Goal: Task Accomplishment & Management: Use online tool/utility

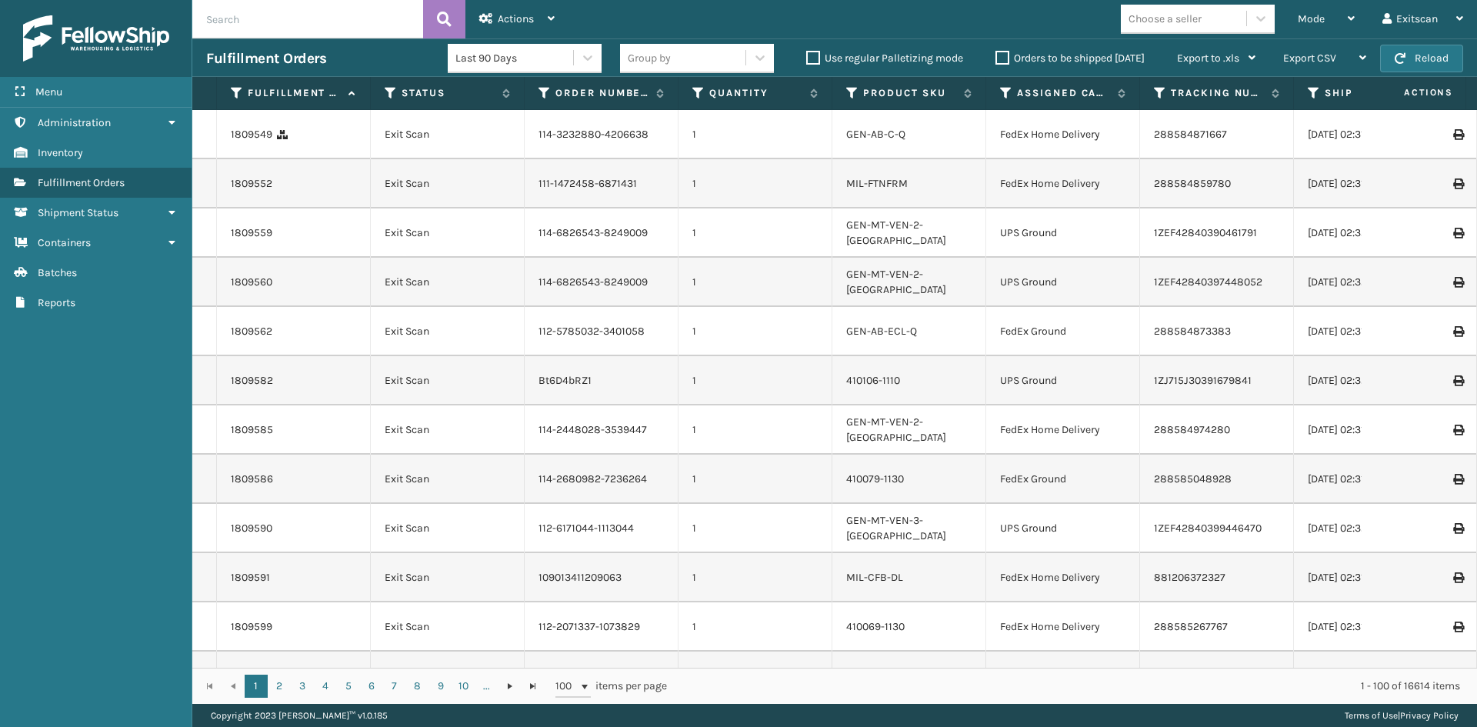
click at [1310, 26] on div "Mode" at bounding box center [1326, 19] width 57 height 38
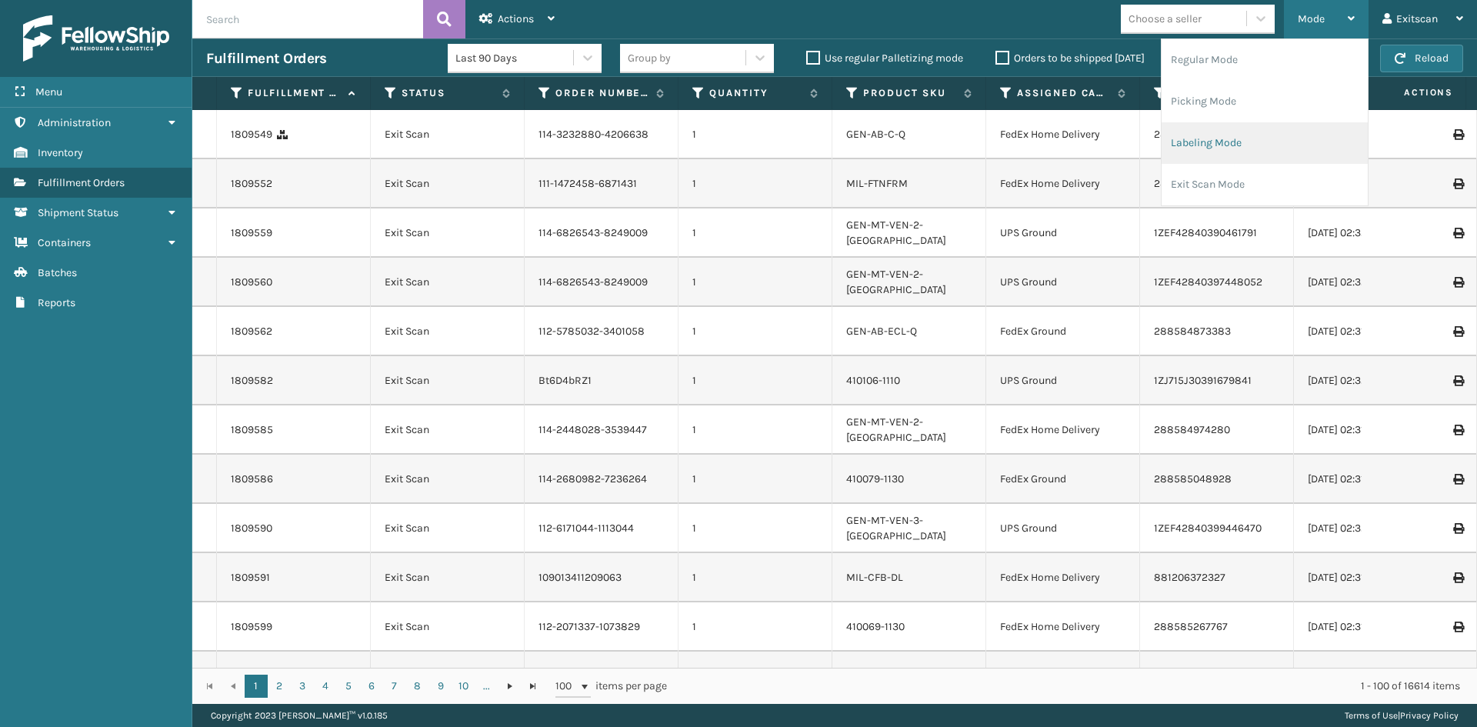
click at [1262, 158] on li "Labeling Mode" at bounding box center [1265, 143] width 206 height 42
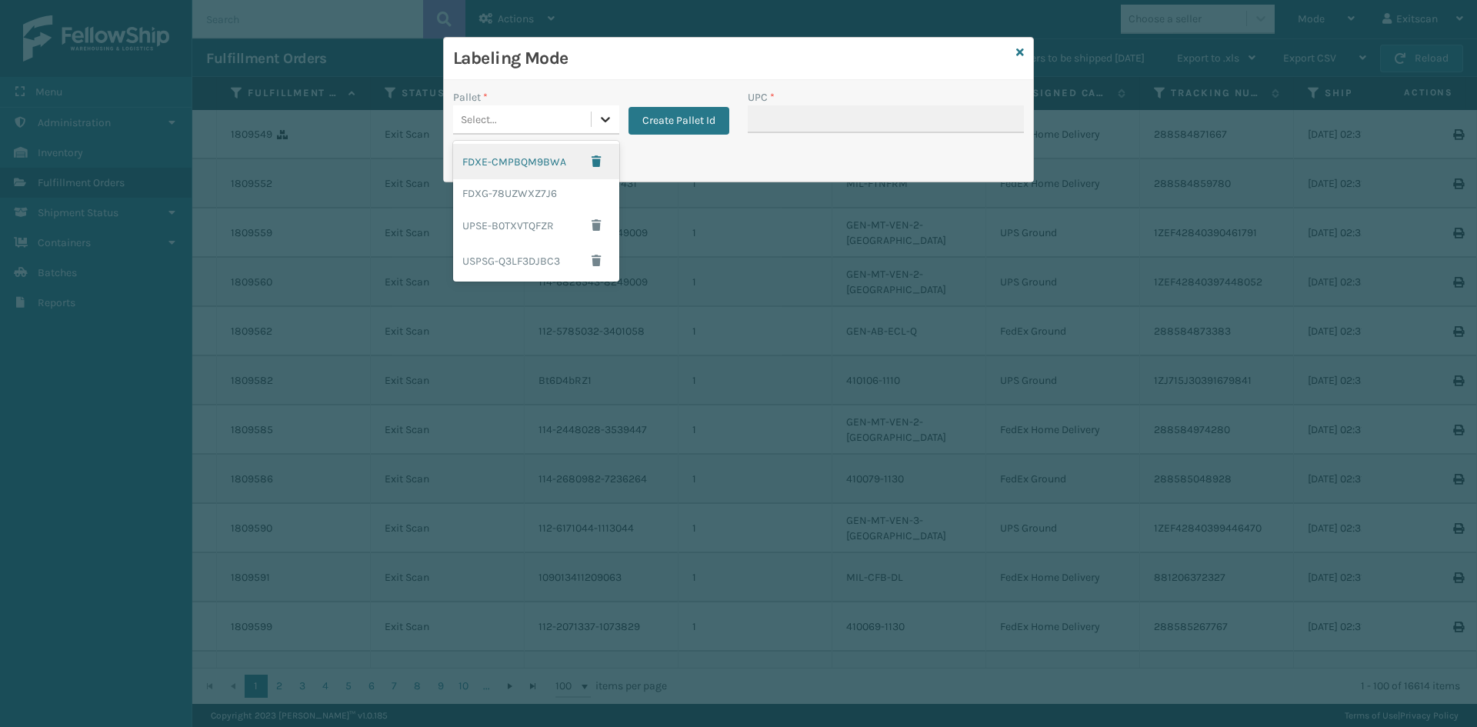
click at [609, 128] on div at bounding box center [606, 119] width 28 height 28
click at [525, 195] on div "FDXG-78UZWXZ7J6" at bounding box center [536, 193] width 166 height 28
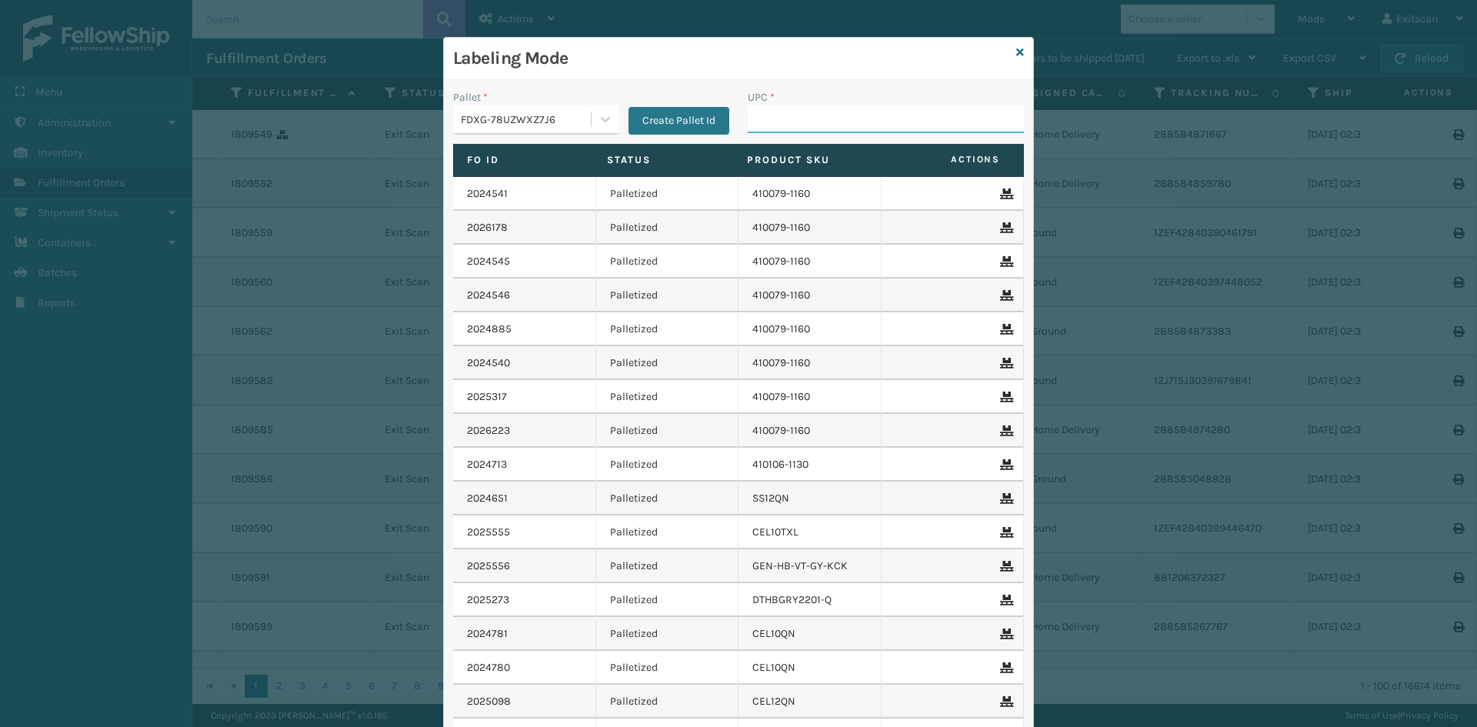
click at [760, 106] on input "UPC *" at bounding box center [886, 119] width 276 height 28
type input "GEN-MPT-K-TC-W"
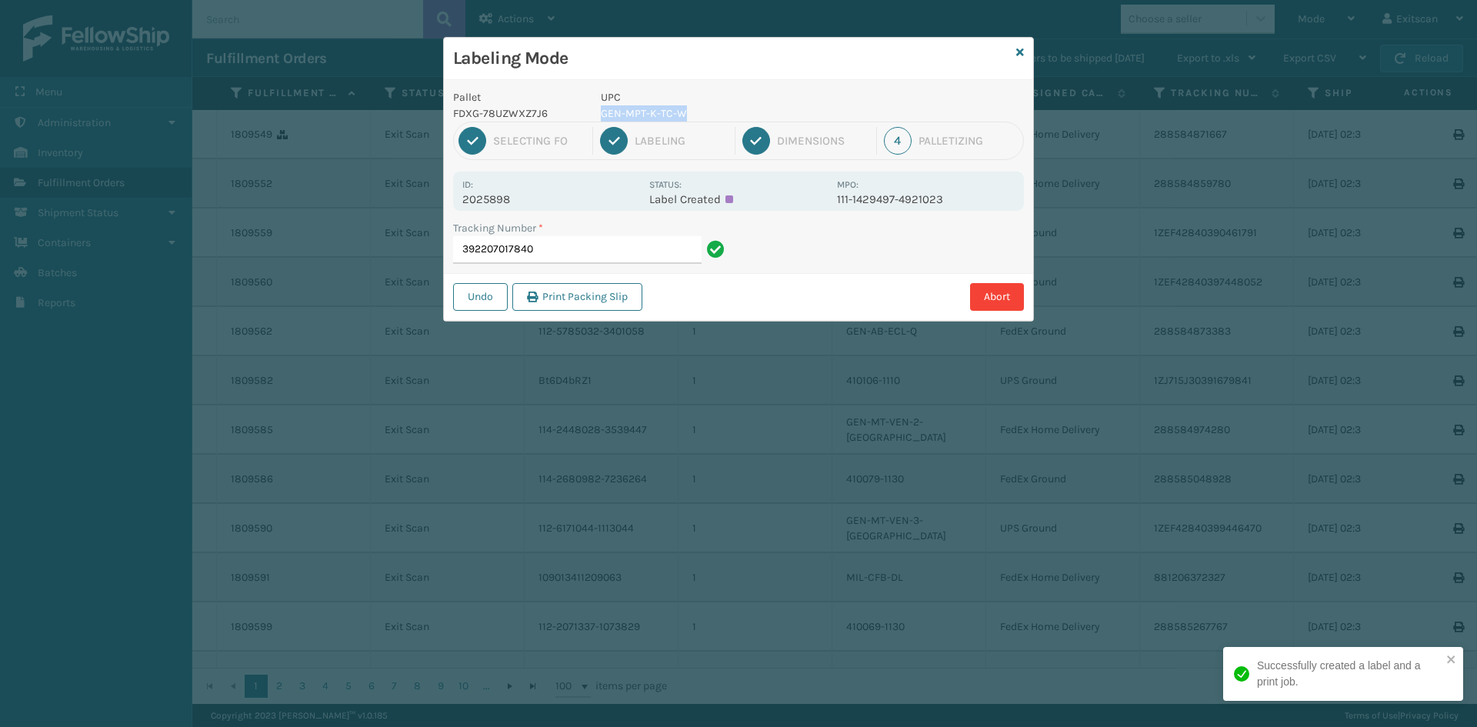
drag, startPoint x: 691, startPoint y: 112, endPoint x: 601, endPoint y: 112, distance: 90.0
click at [601, 112] on p "GEN-MPT-K-TC-W" at bounding box center [714, 113] width 227 height 16
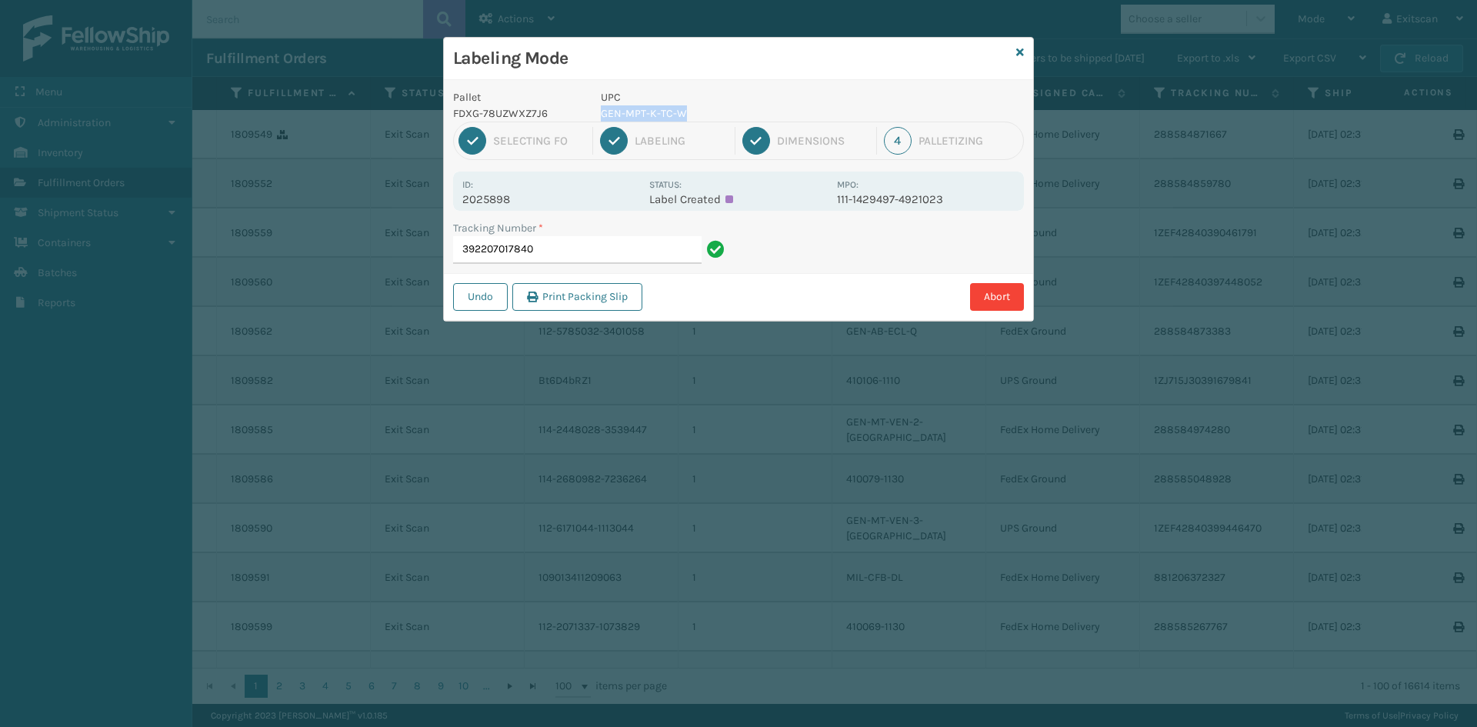
copy p "GEN-MPT-K-TC-W"
click at [635, 249] on input "392207017840" at bounding box center [577, 250] width 248 height 28
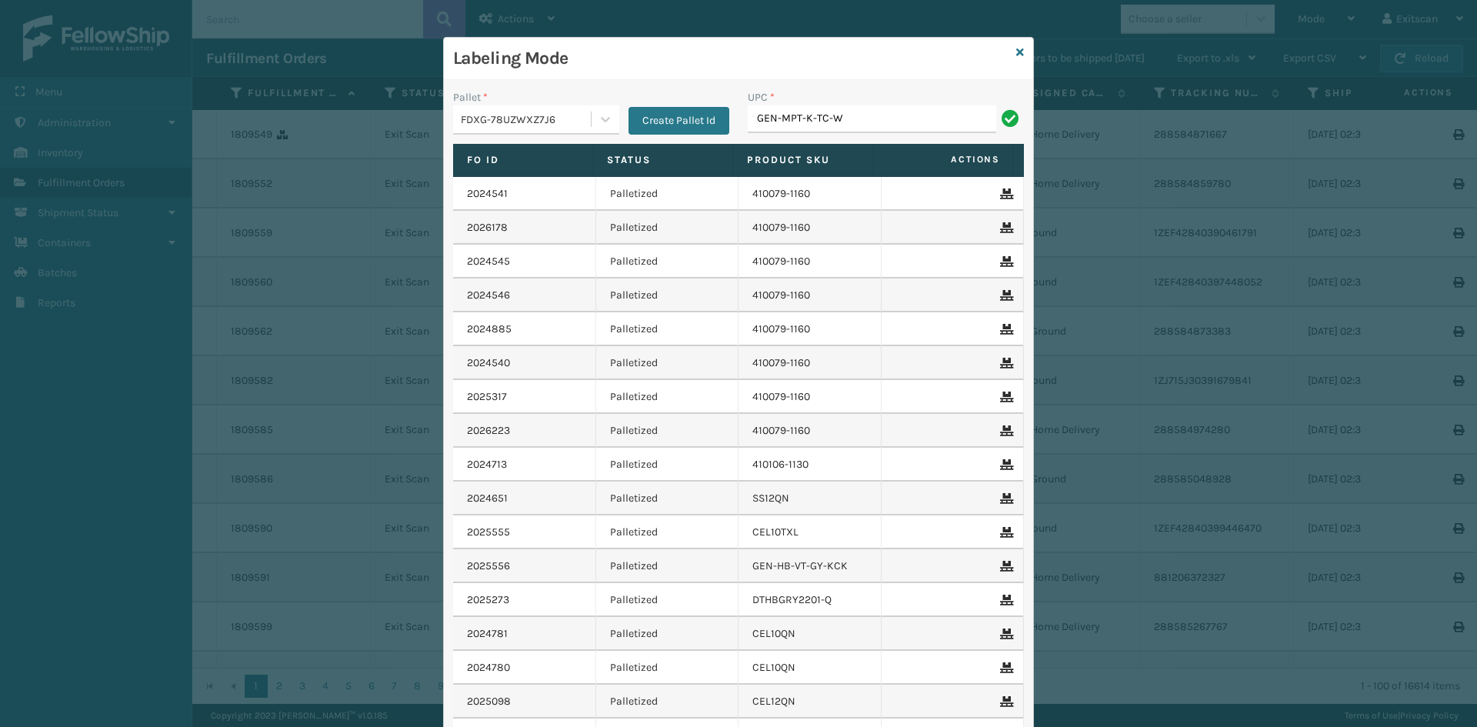
type input "GEN-MPT-K-TC-W"
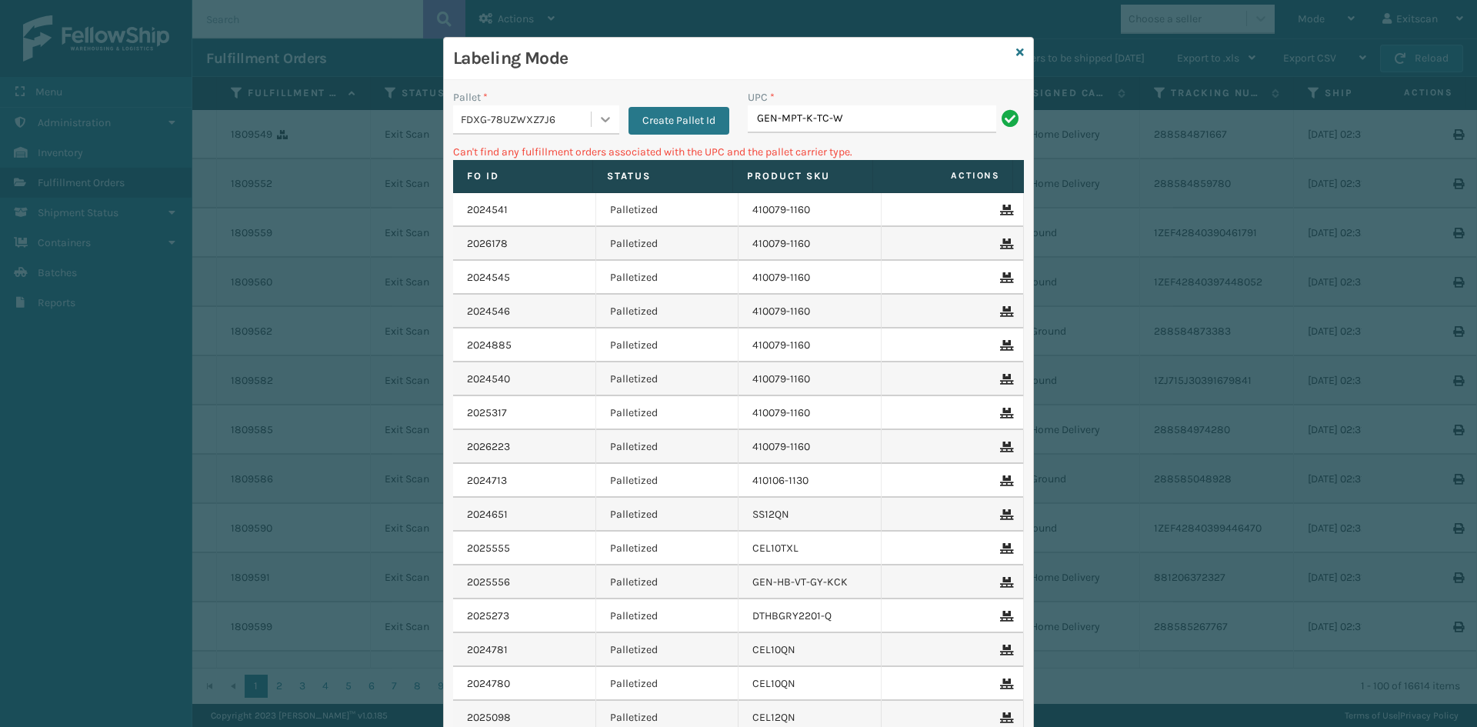
click at [592, 118] on div at bounding box center [606, 119] width 28 height 28
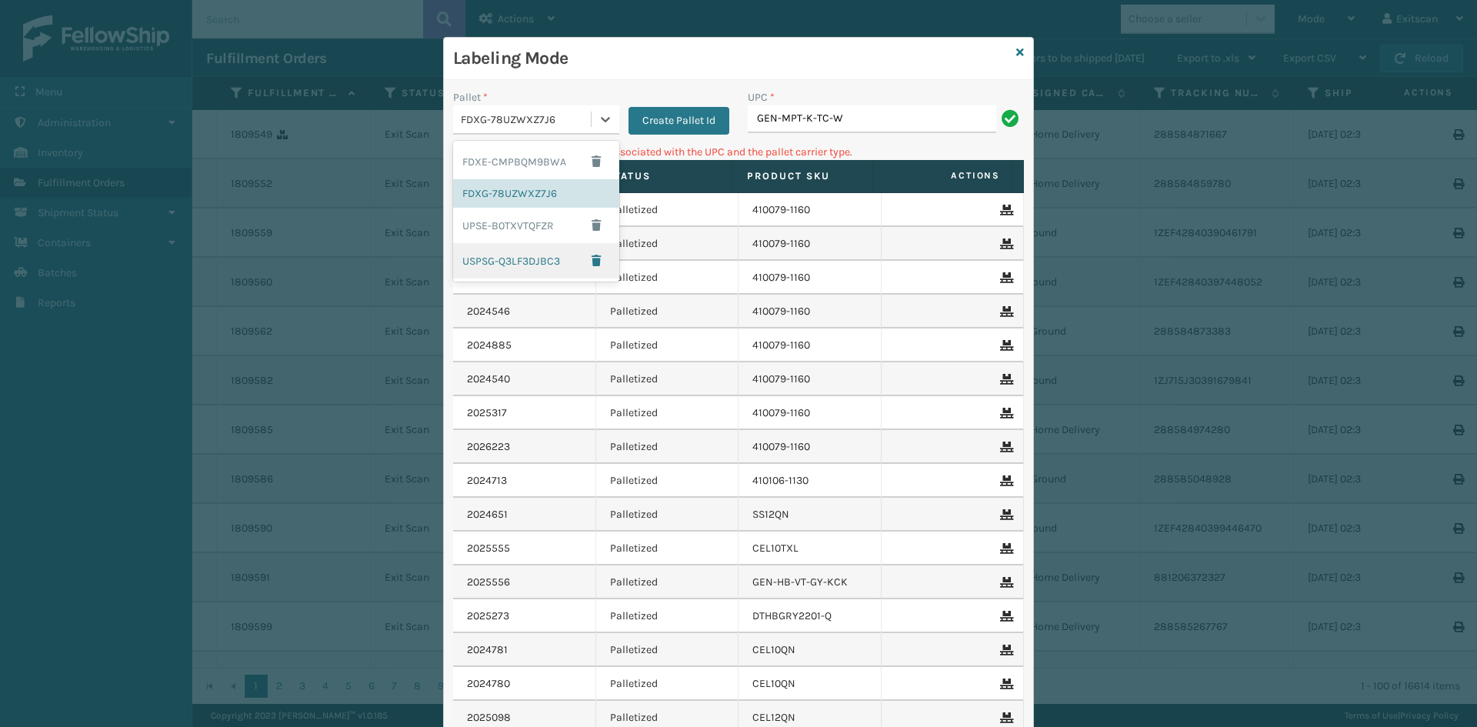
click at [522, 268] on div "USPSG-Q3LF3DJBC3" at bounding box center [536, 260] width 166 height 35
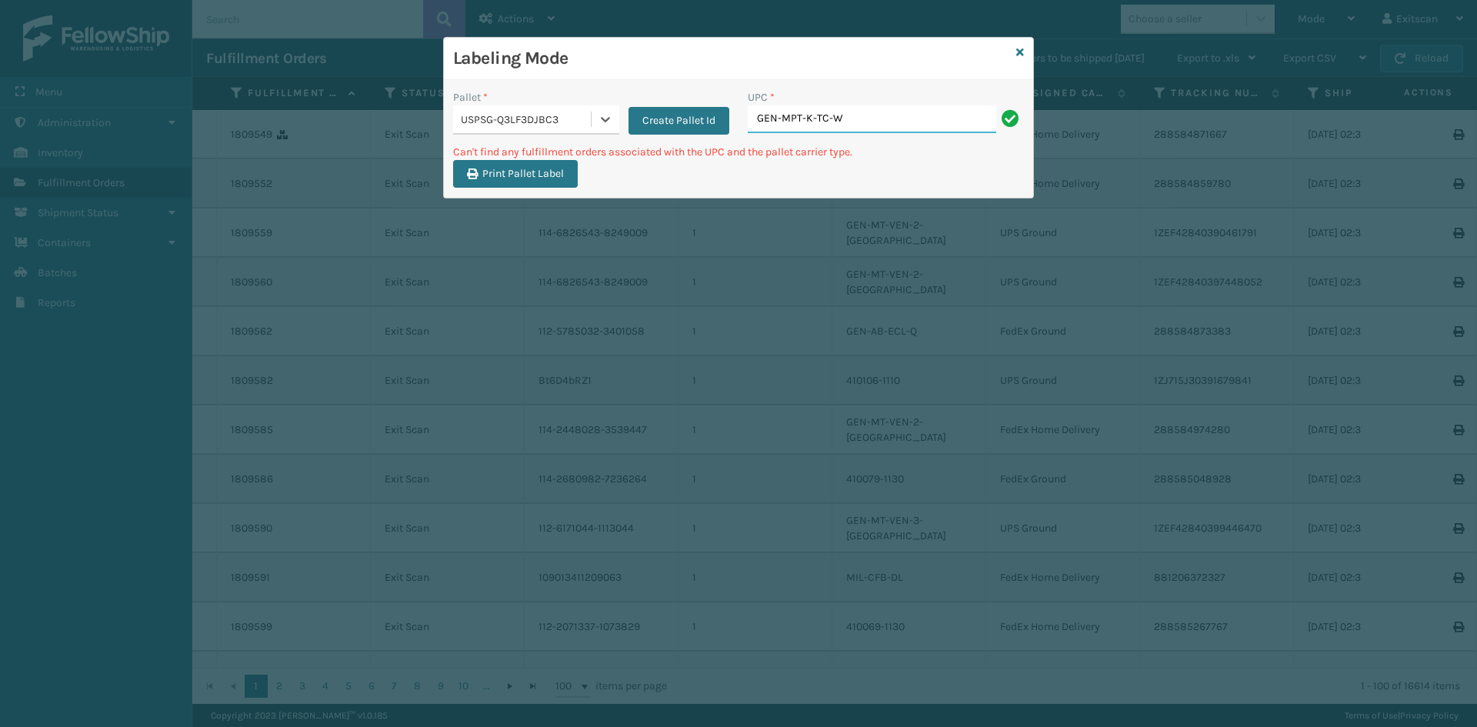
click at [886, 117] on input "GEN-MPT-K-TC-W" at bounding box center [872, 119] width 248 height 28
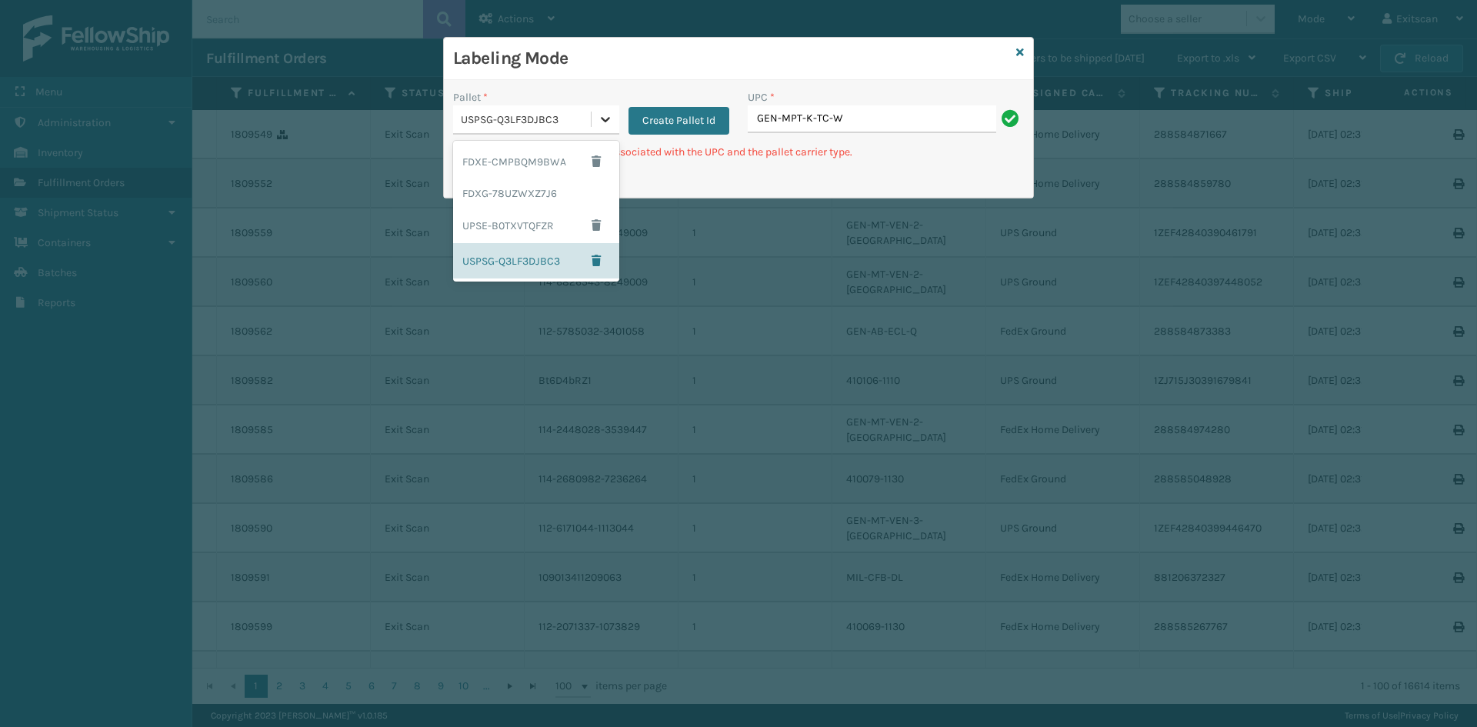
click at [604, 112] on icon at bounding box center [605, 119] width 15 height 15
click at [529, 201] on div "FDXG-78UZWXZ7J6" at bounding box center [536, 193] width 166 height 28
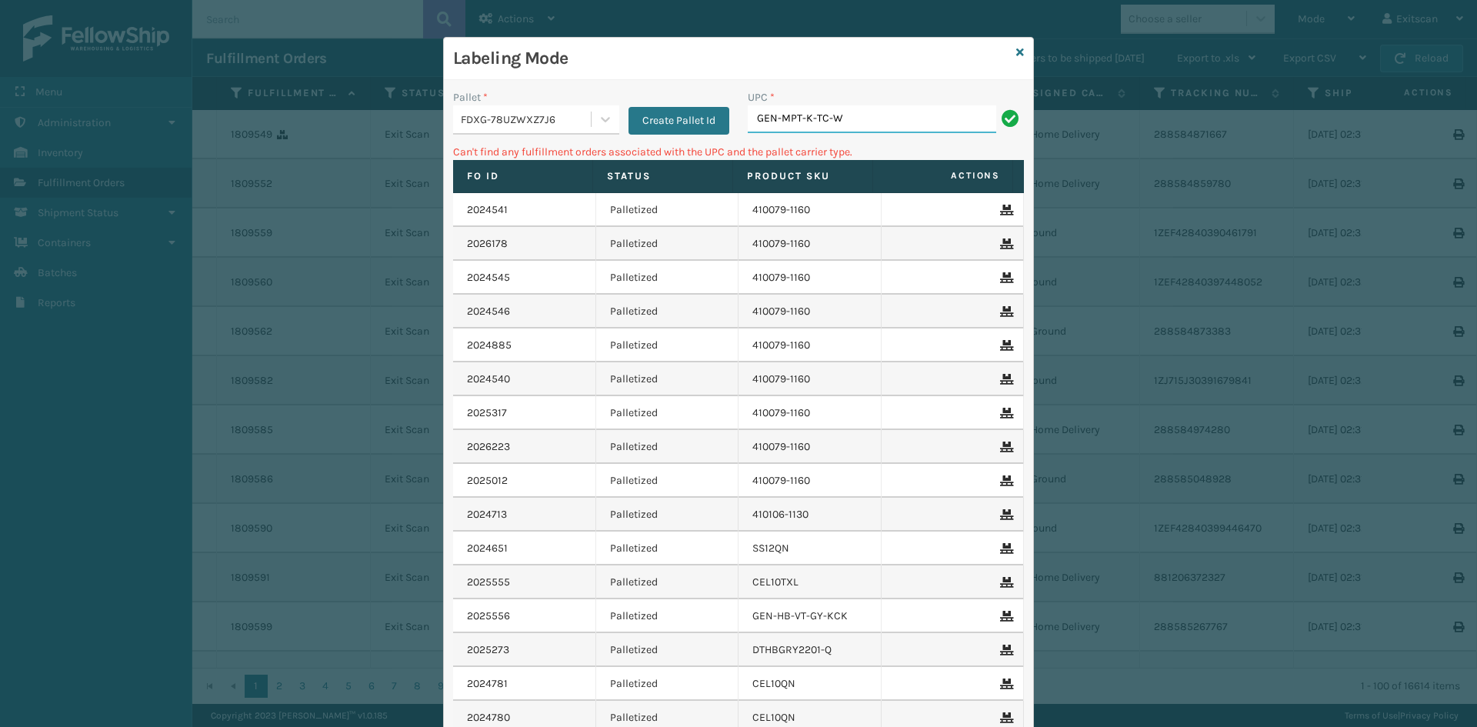
click at [839, 116] on input "GEN-MPT-K-TC-W" at bounding box center [872, 119] width 248 height 28
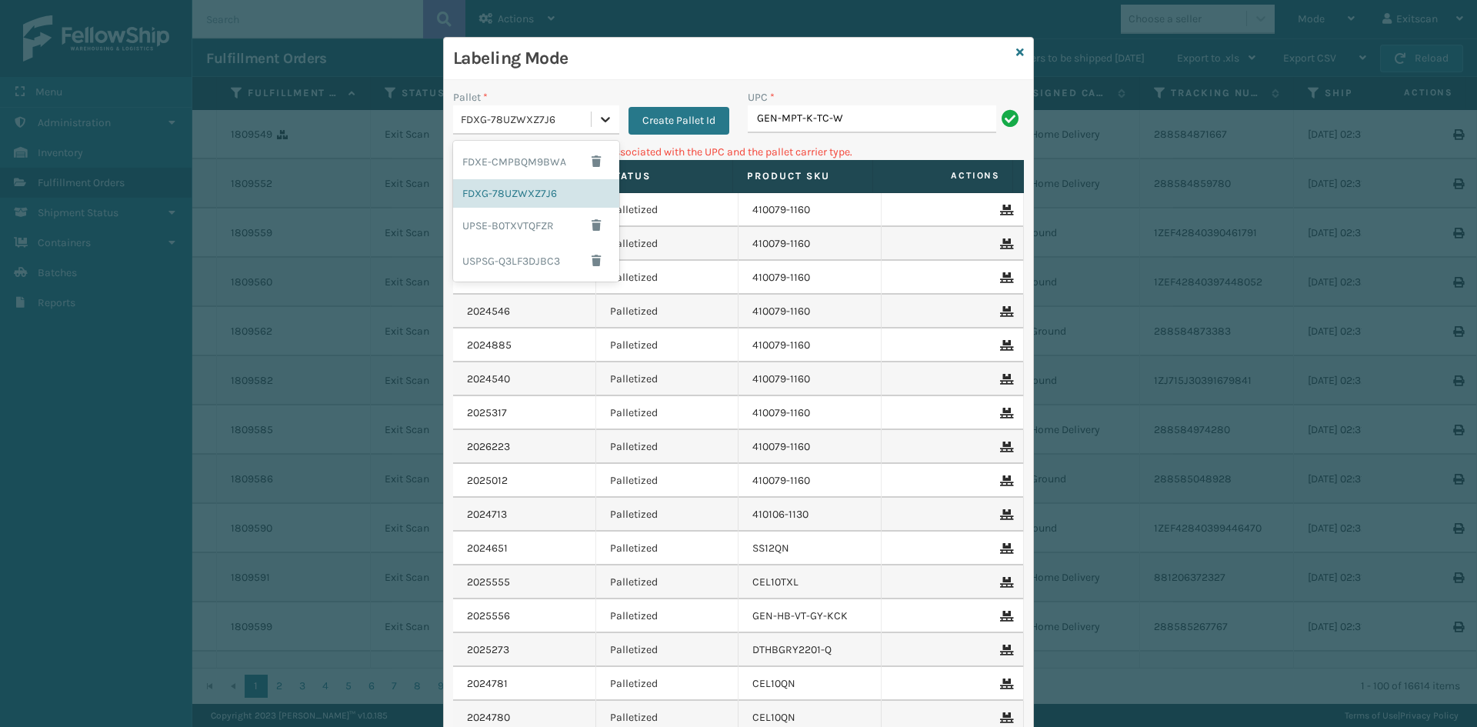
click at [598, 112] on icon at bounding box center [605, 119] width 15 height 15
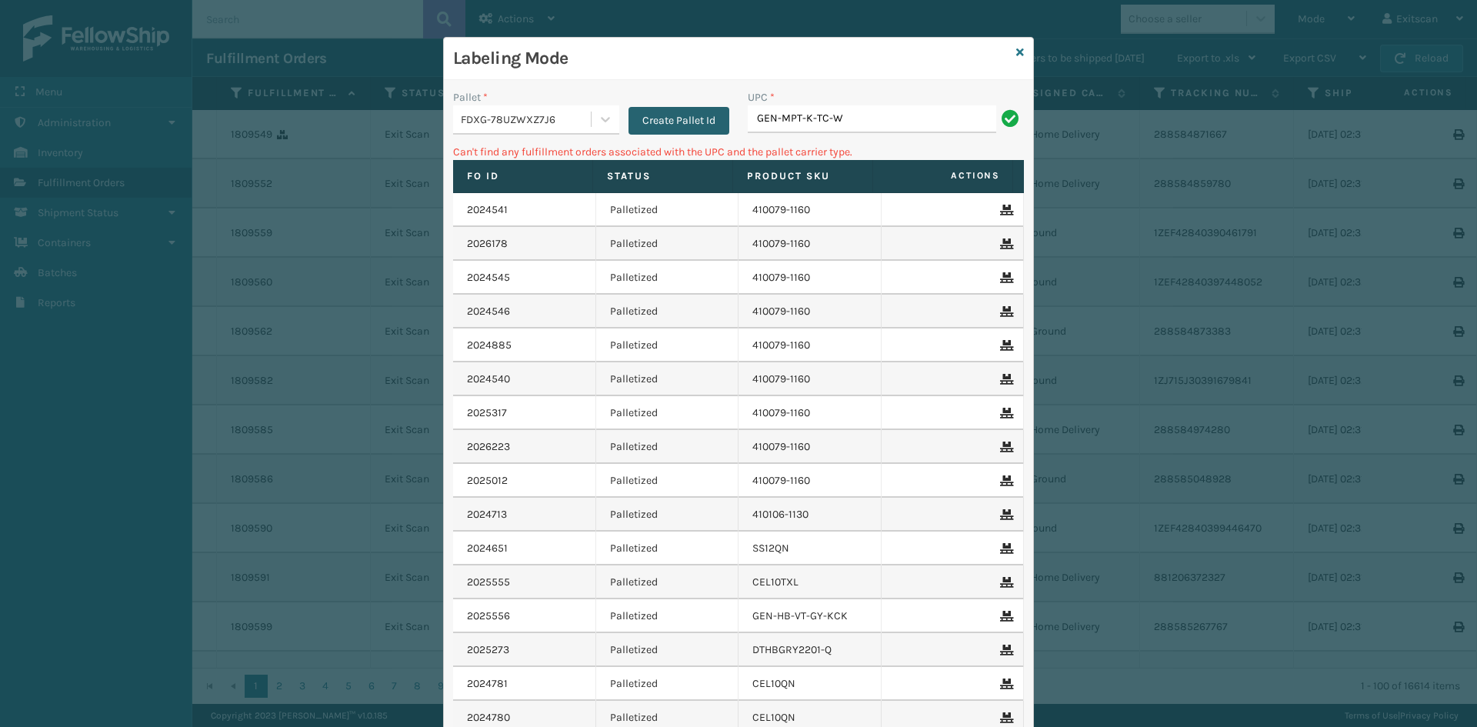
click at [655, 118] on button "Create Pallet Id" at bounding box center [679, 121] width 101 height 28
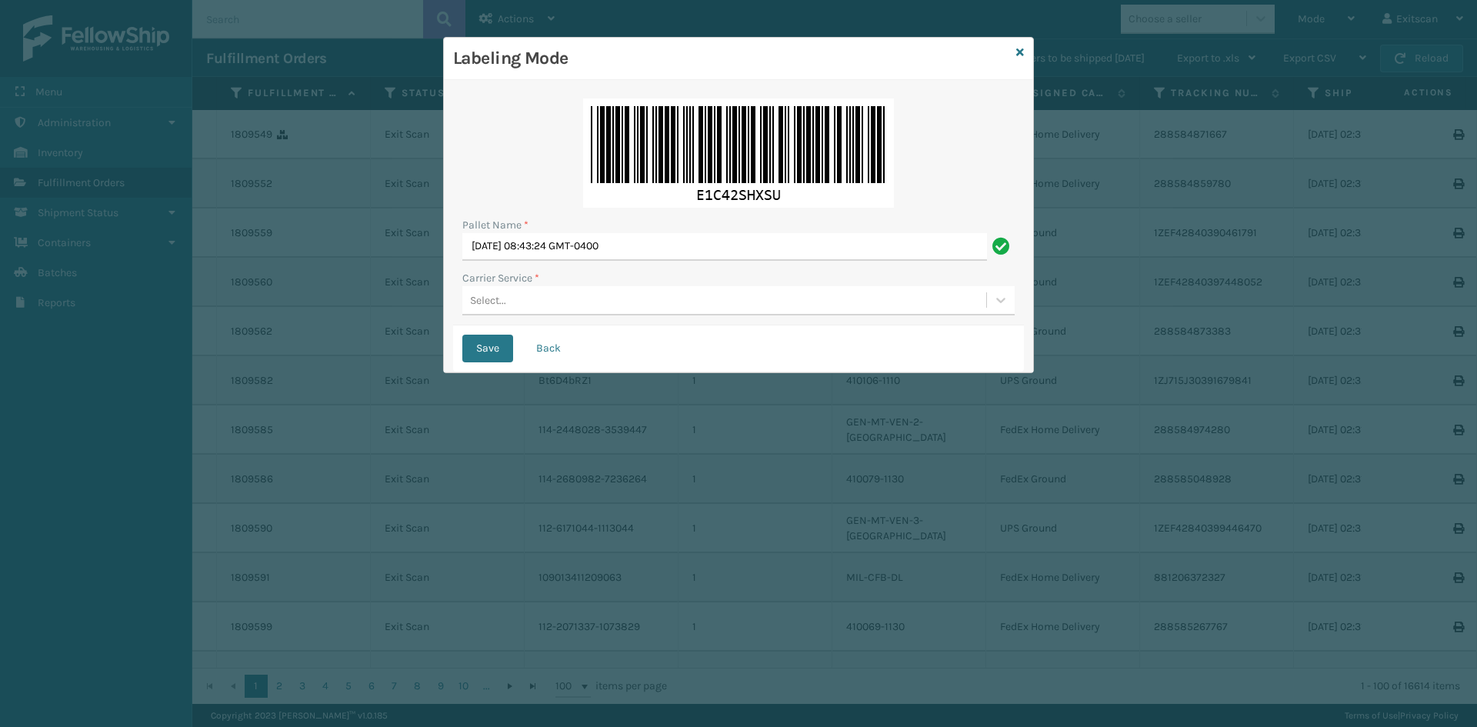
click at [530, 294] on div "Select..." at bounding box center [724, 300] width 524 height 25
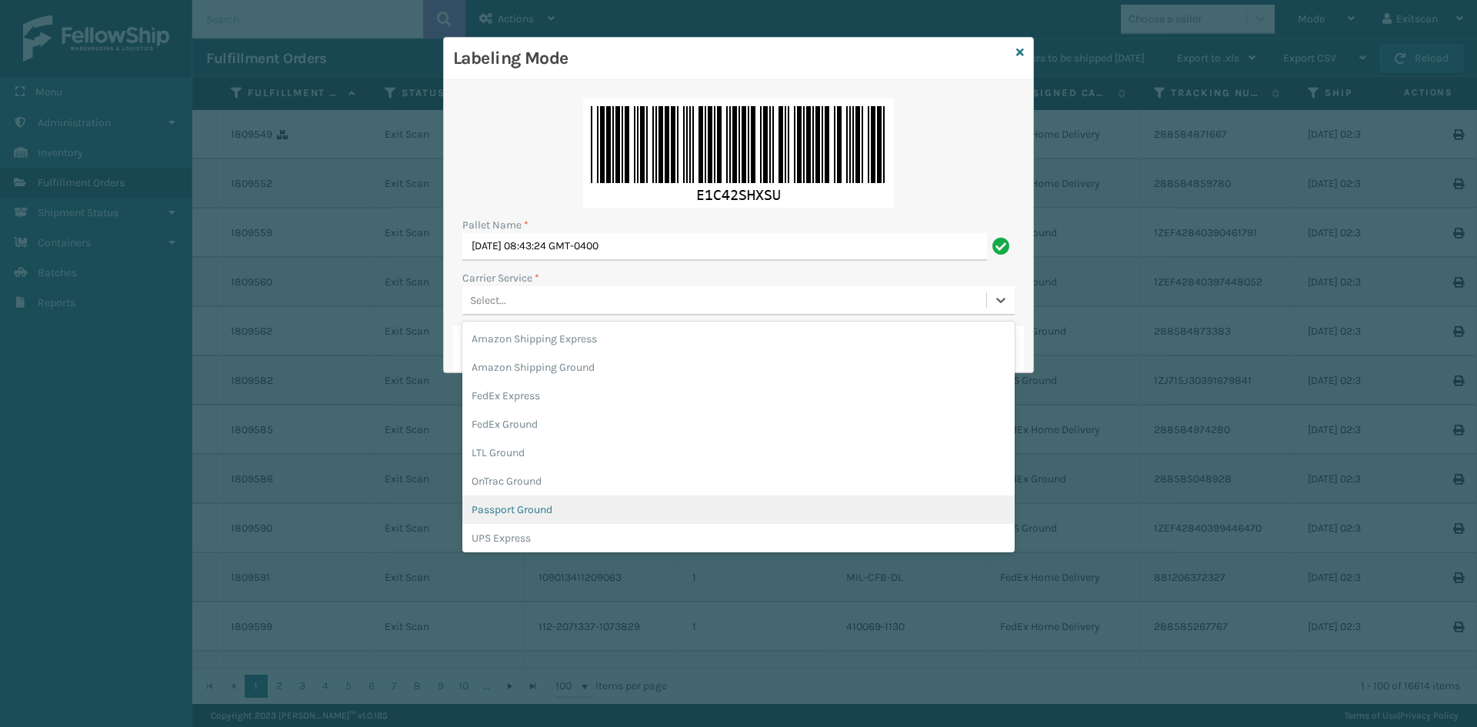
scroll to position [88, 0]
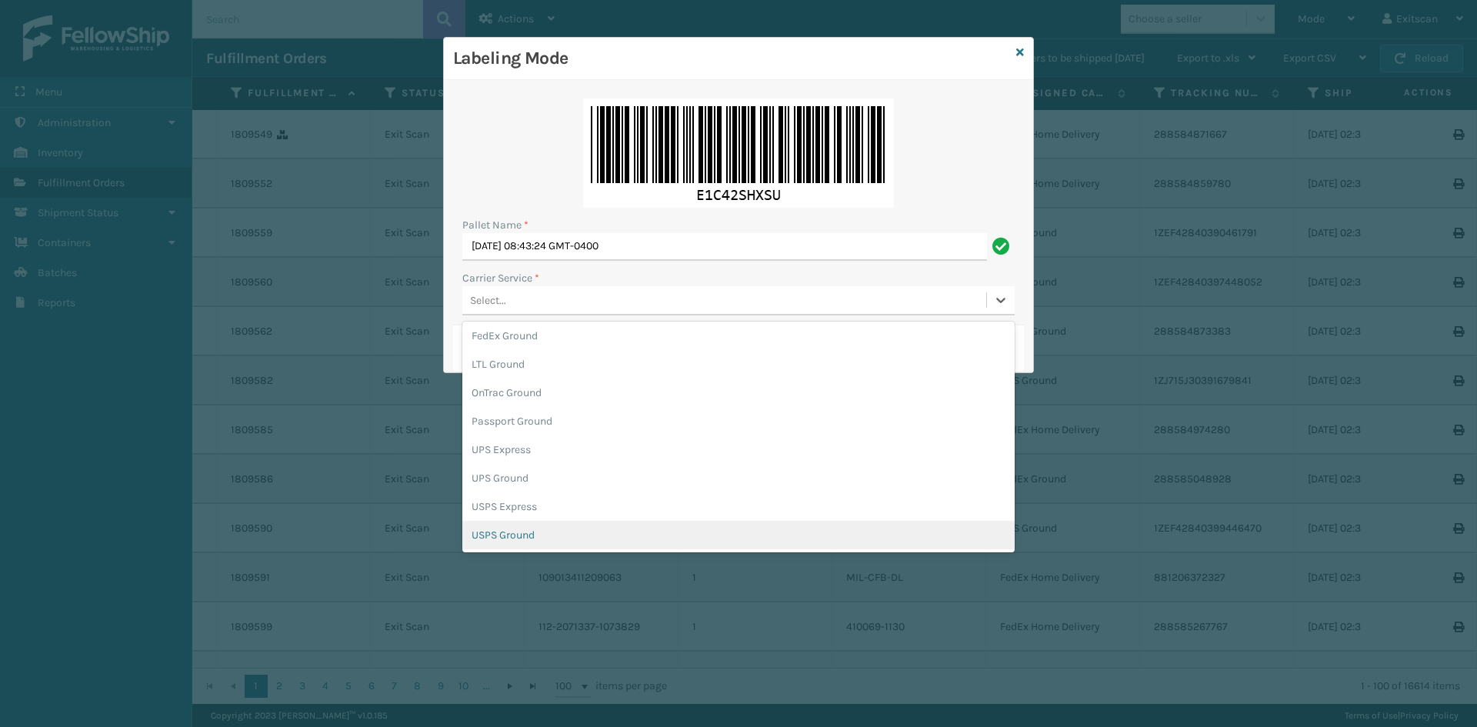
click at [529, 532] on div "USPS Ground" at bounding box center [738, 535] width 552 height 28
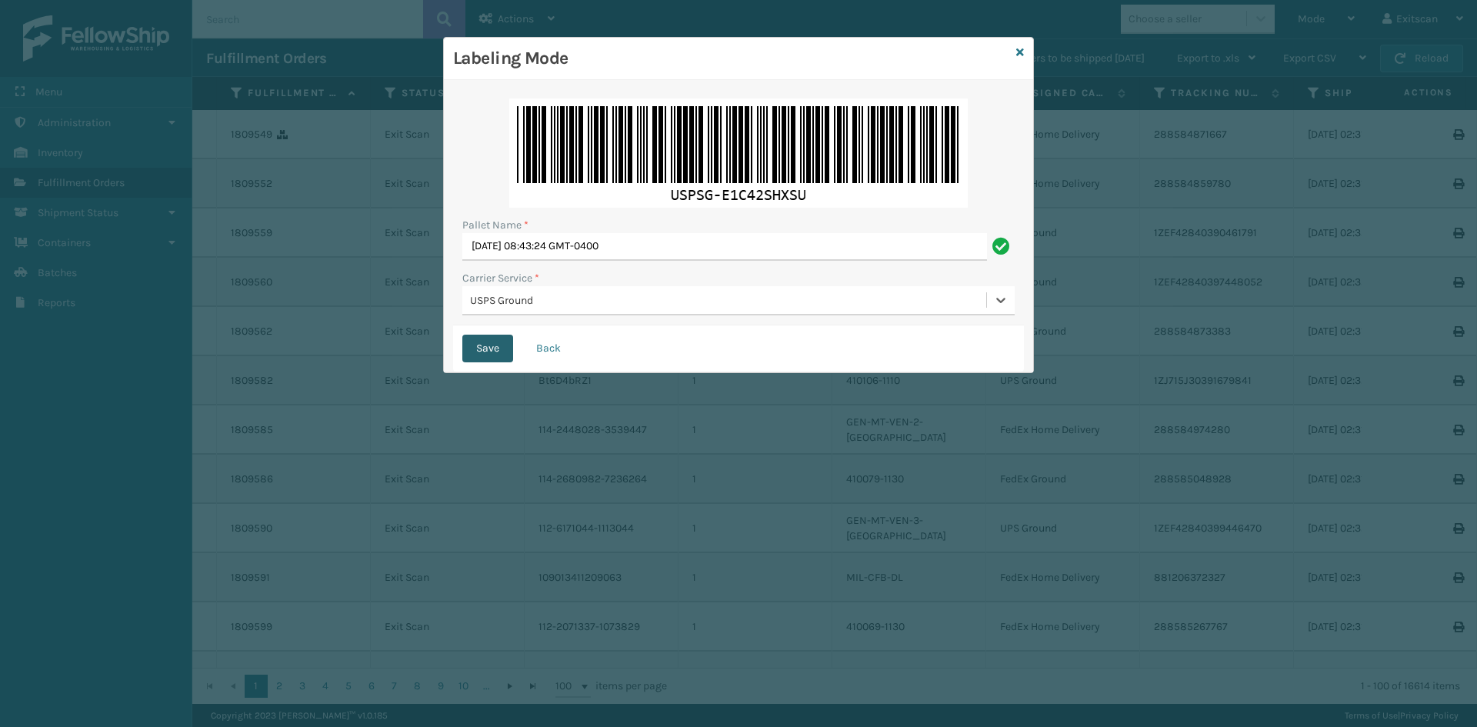
click at [488, 342] on button "Save" at bounding box center [487, 349] width 51 height 28
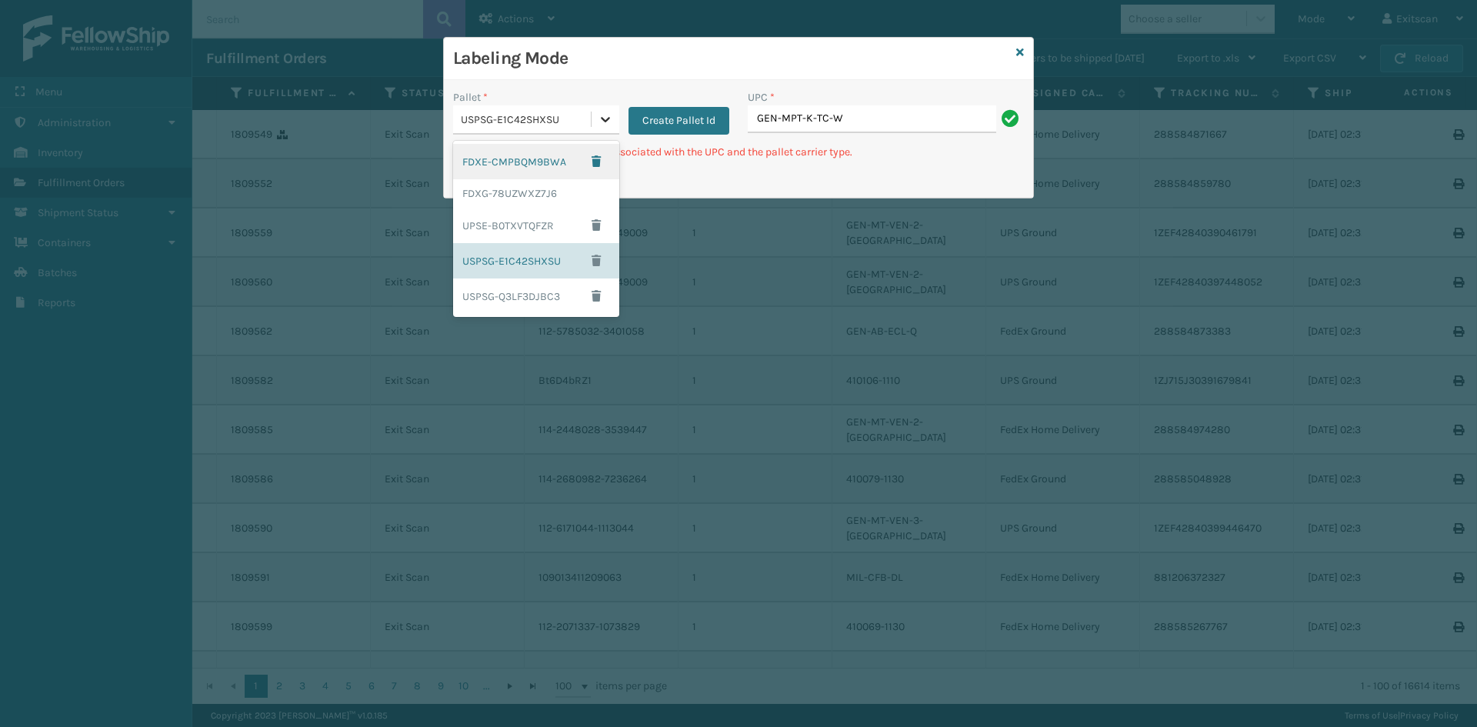
click at [612, 118] on icon at bounding box center [605, 119] width 15 height 15
click at [505, 237] on div "UPSE-B0TXVTQFZR" at bounding box center [536, 225] width 166 height 35
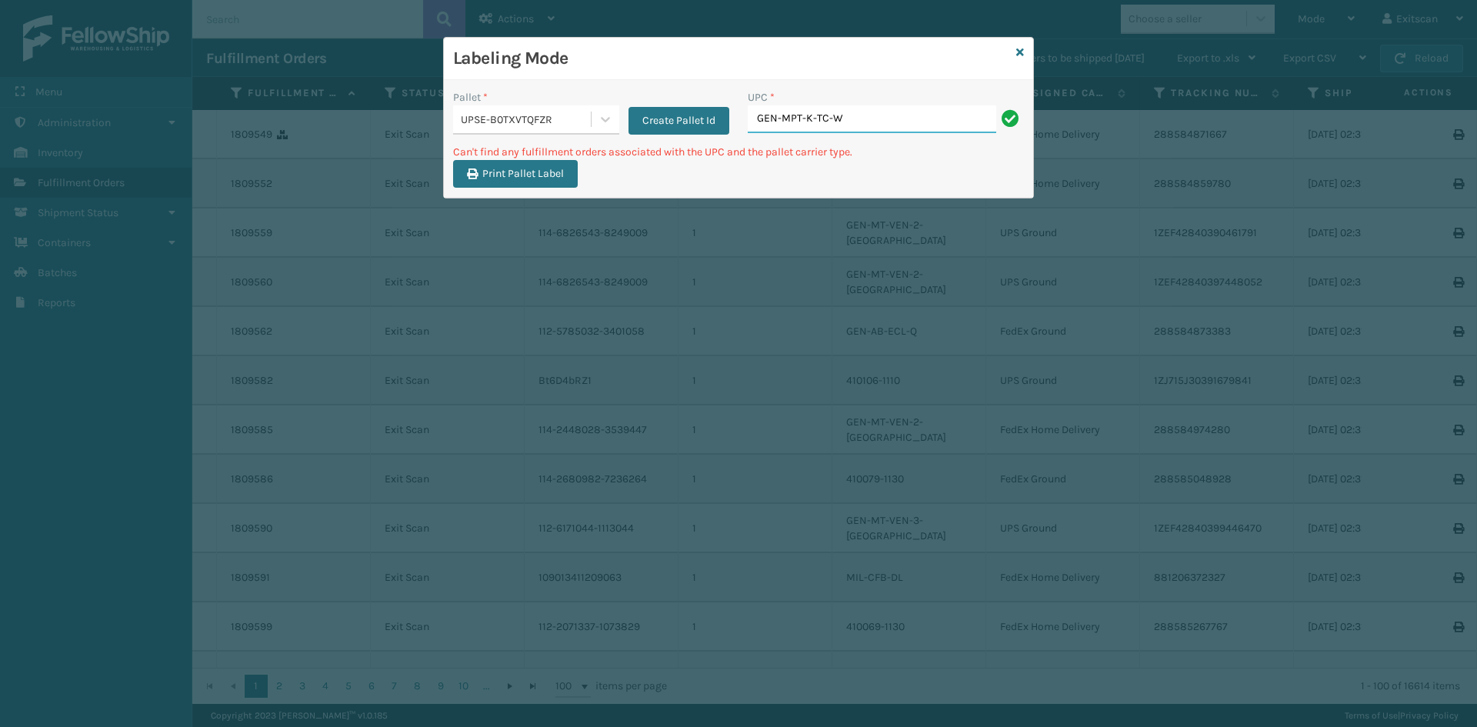
click at [866, 114] on input "GEN-MPT-K-TC-W" at bounding box center [872, 119] width 248 height 28
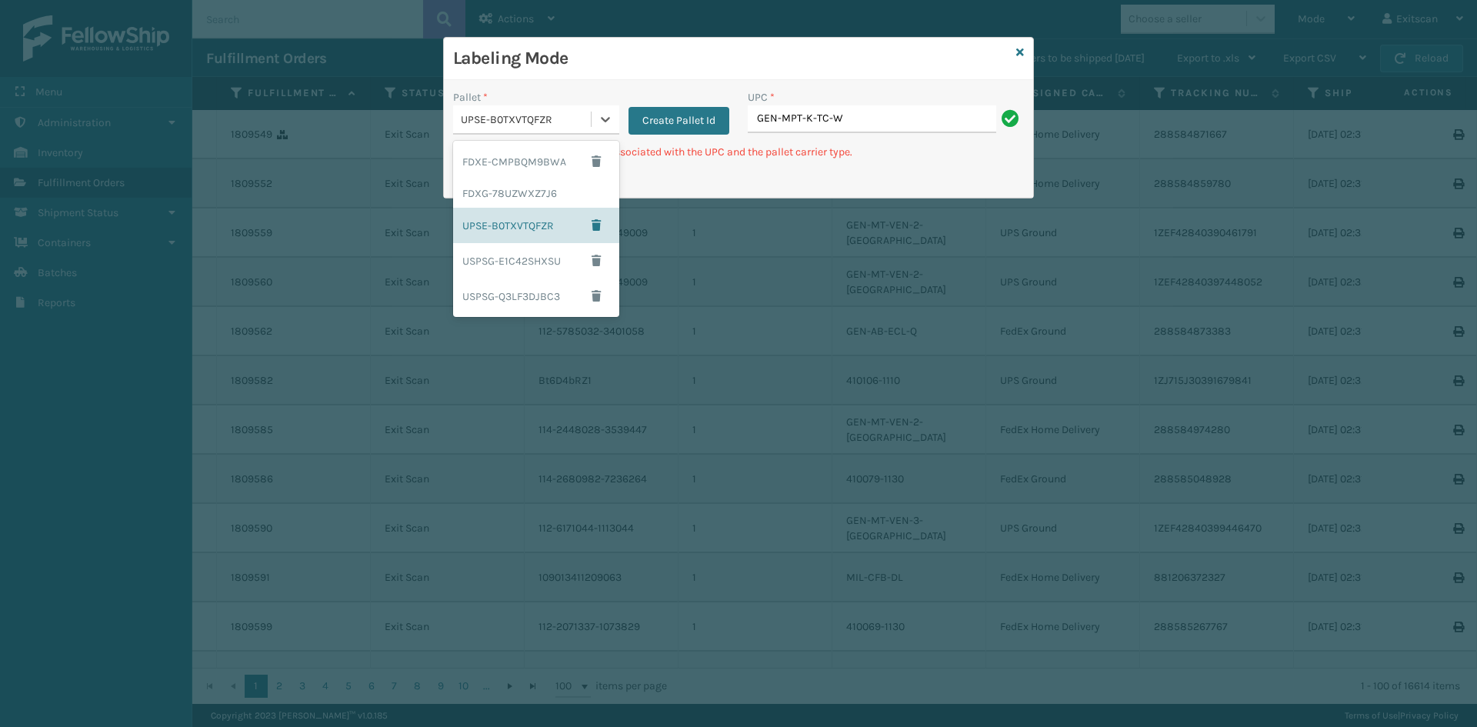
click at [556, 122] on div "UPSE-B0TXVTQFZR" at bounding box center [527, 120] width 132 height 16
click at [532, 169] on div "FDXE-CMPBQM9BWA" at bounding box center [536, 161] width 166 height 35
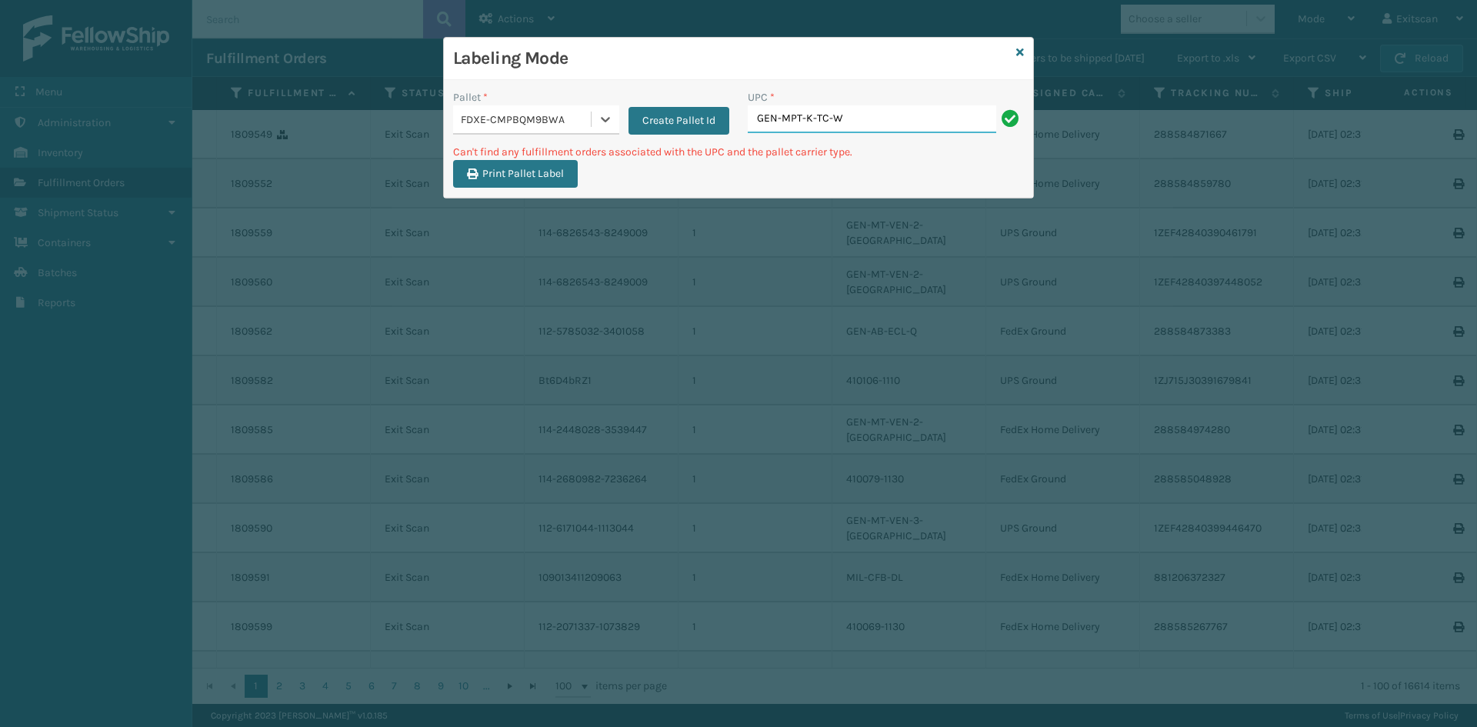
click at [892, 109] on input "GEN-MPT-K-TC-W" at bounding box center [872, 119] width 248 height 28
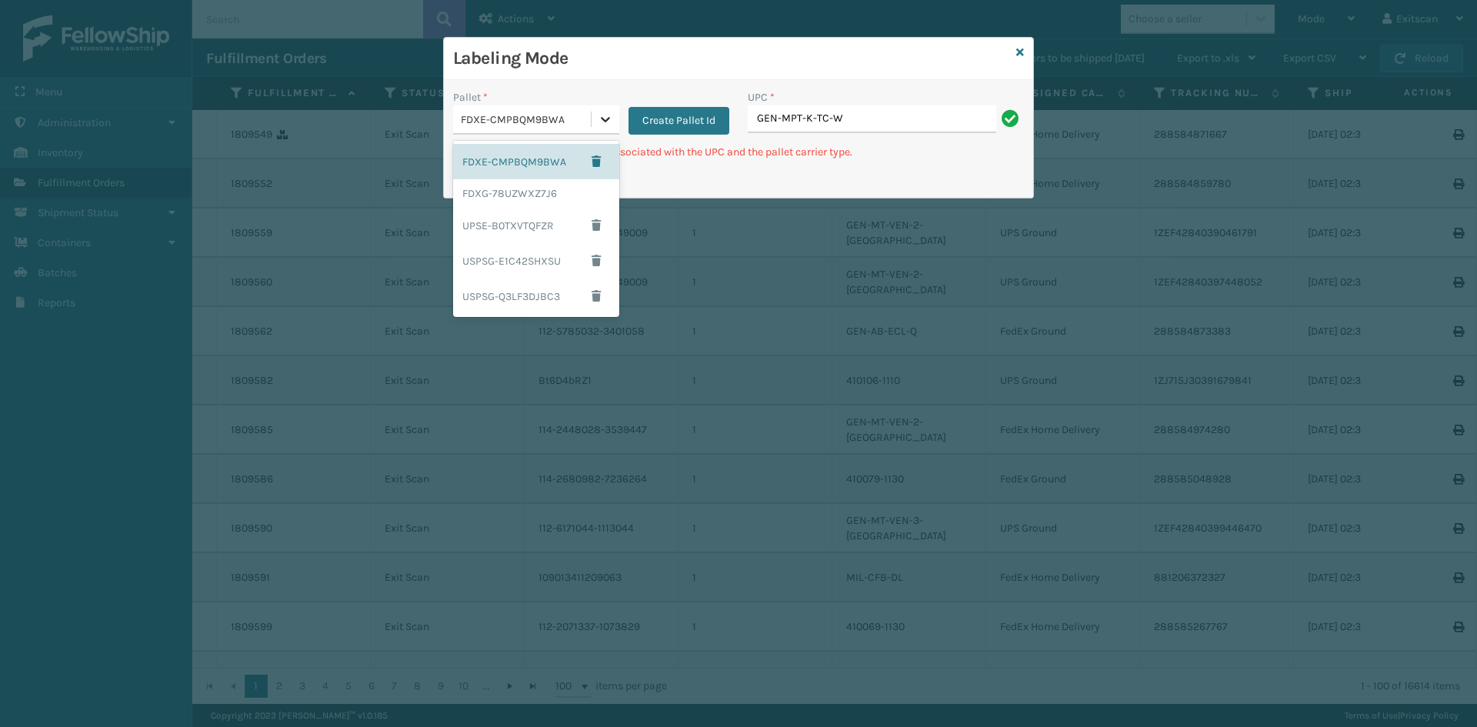
click at [603, 115] on icon at bounding box center [605, 119] width 15 height 15
click at [595, 189] on div "FDXG-78UZWXZ7J6" at bounding box center [536, 193] width 166 height 28
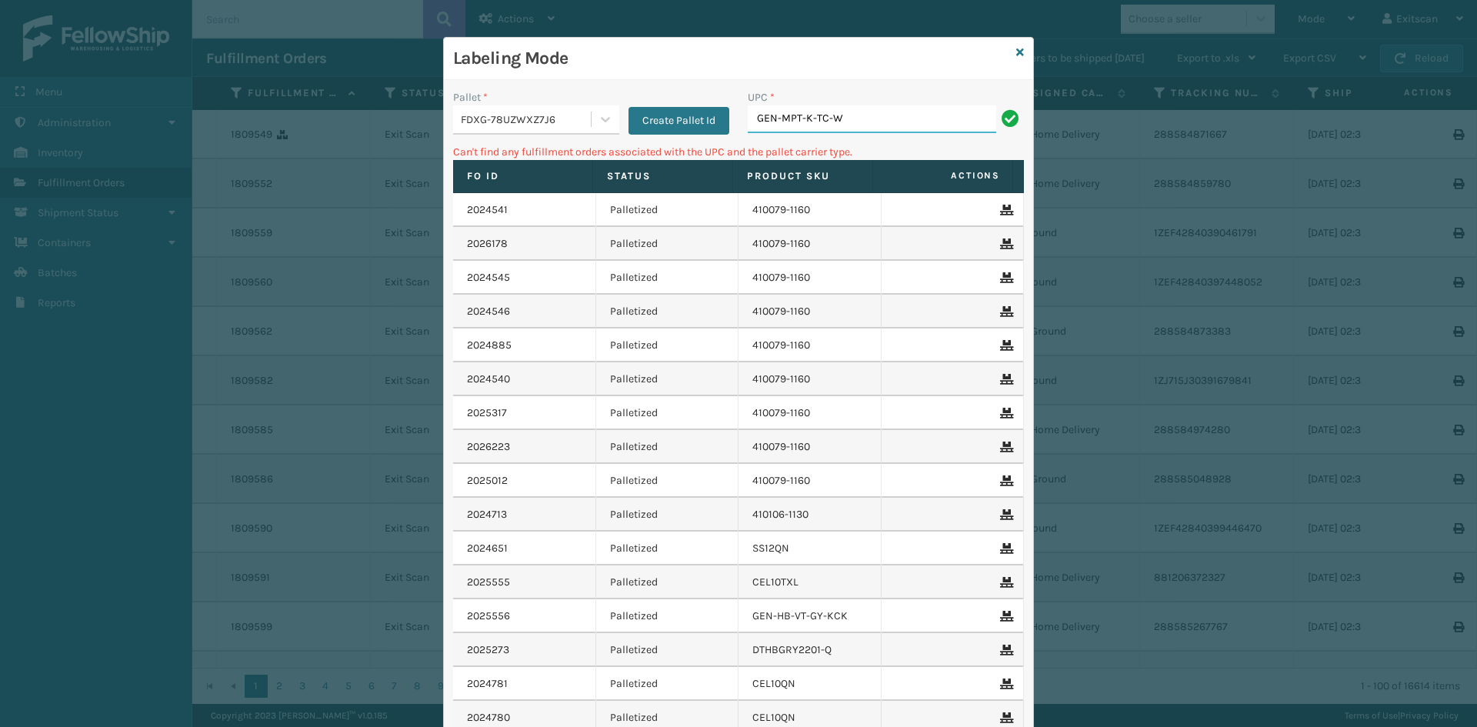
click at [926, 118] on input "GEN-MPT-K-TC-W" at bounding box center [872, 119] width 248 height 28
click at [804, 116] on input "GEN-MPT-K-TC-W" at bounding box center [872, 119] width 248 height 28
type input "GEN-MPT-T-TC-W"
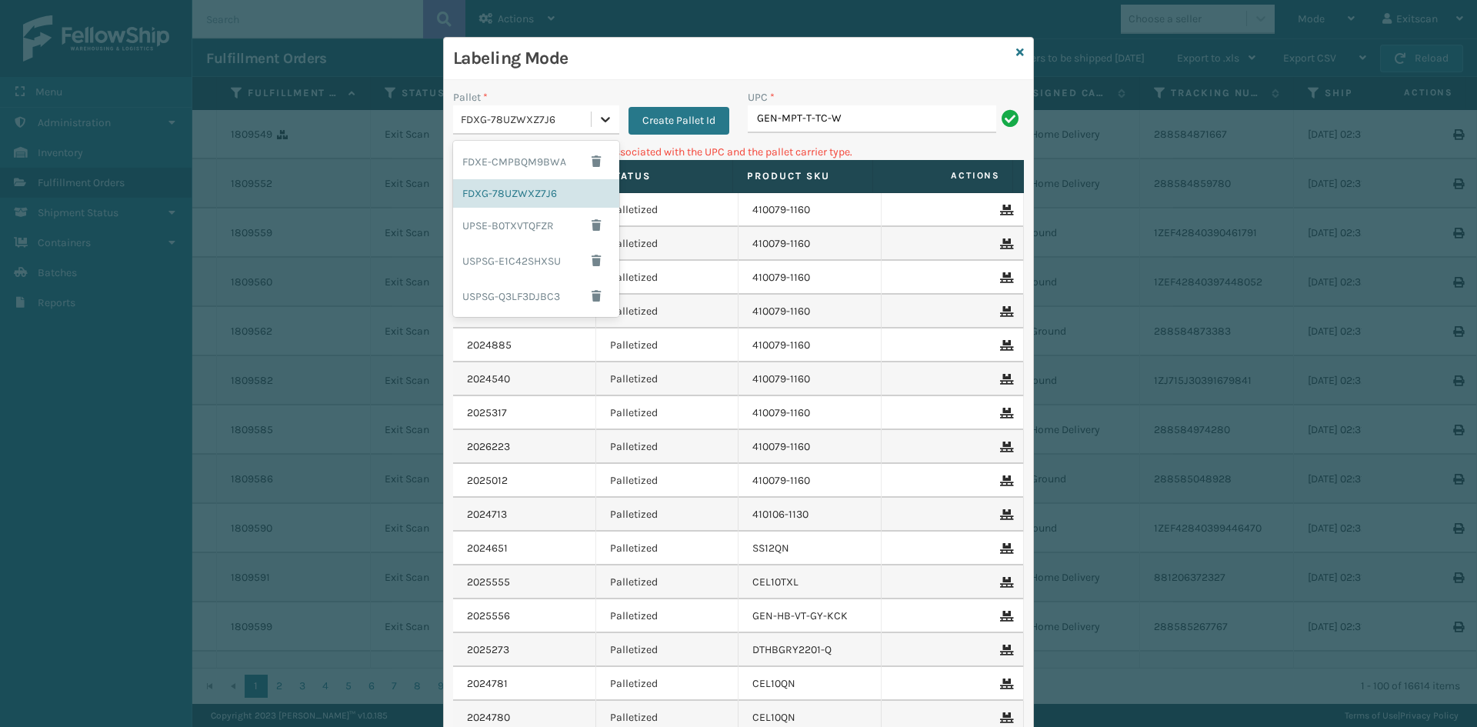
click at [602, 120] on icon at bounding box center [605, 119] width 15 height 15
click at [521, 263] on div "USPSG-E1C42SHXSU" at bounding box center [536, 260] width 166 height 35
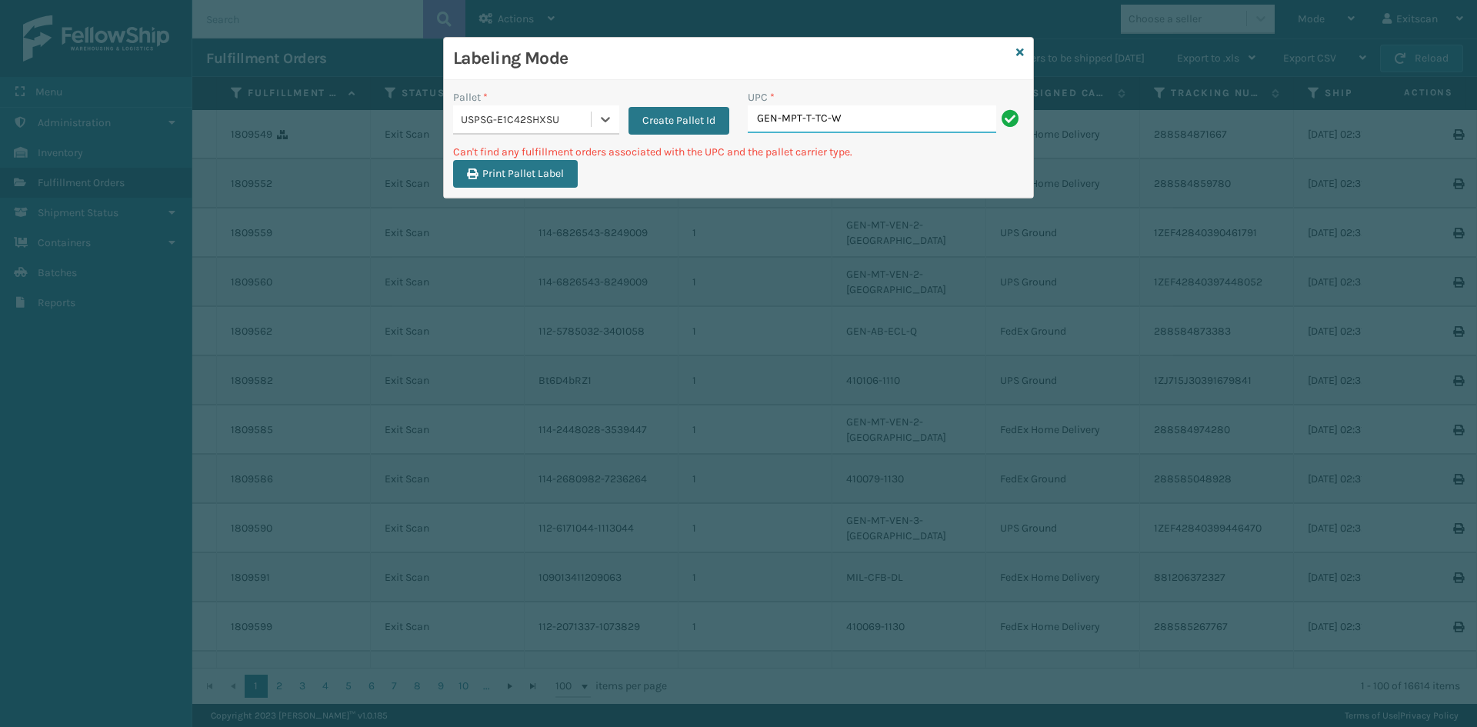
click at [871, 112] on input "GEN-MPT-T-TC-W" at bounding box center [872, 119] width 248 height 28
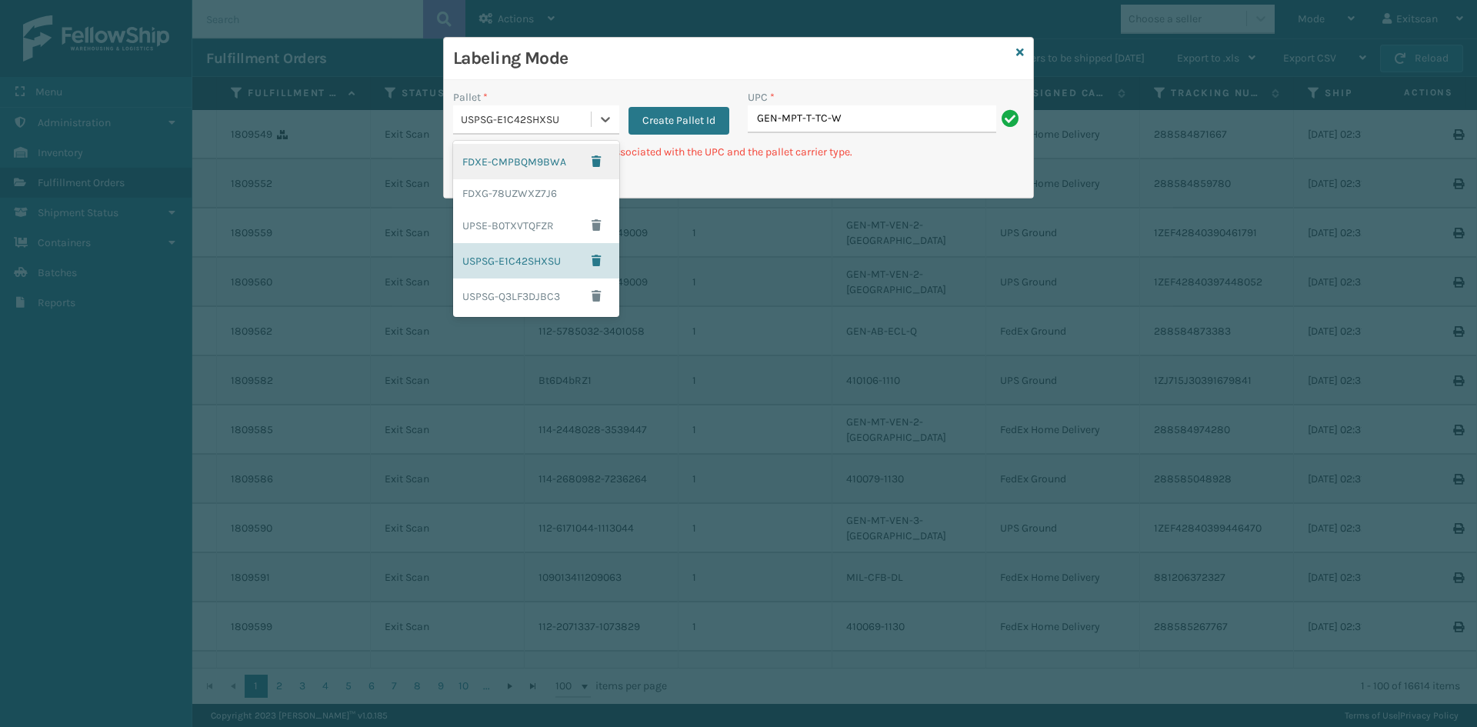
drag, startPoint x: 612, startPoint y: 123, endPoint x: 606, endPoint y: 146, distance: 23.7
click at [612, 124] on icon at bounding box center [605, 119] width 15 height 15
drag, startPoint x: 539, startPoint y: 298, endPoint x: 573, endPoint y: 281, distance: 37.8
click at [540, 298] on div "USPSG-Q3LF3DJBC3" at bounding box center [536, 296] width 166 height 35
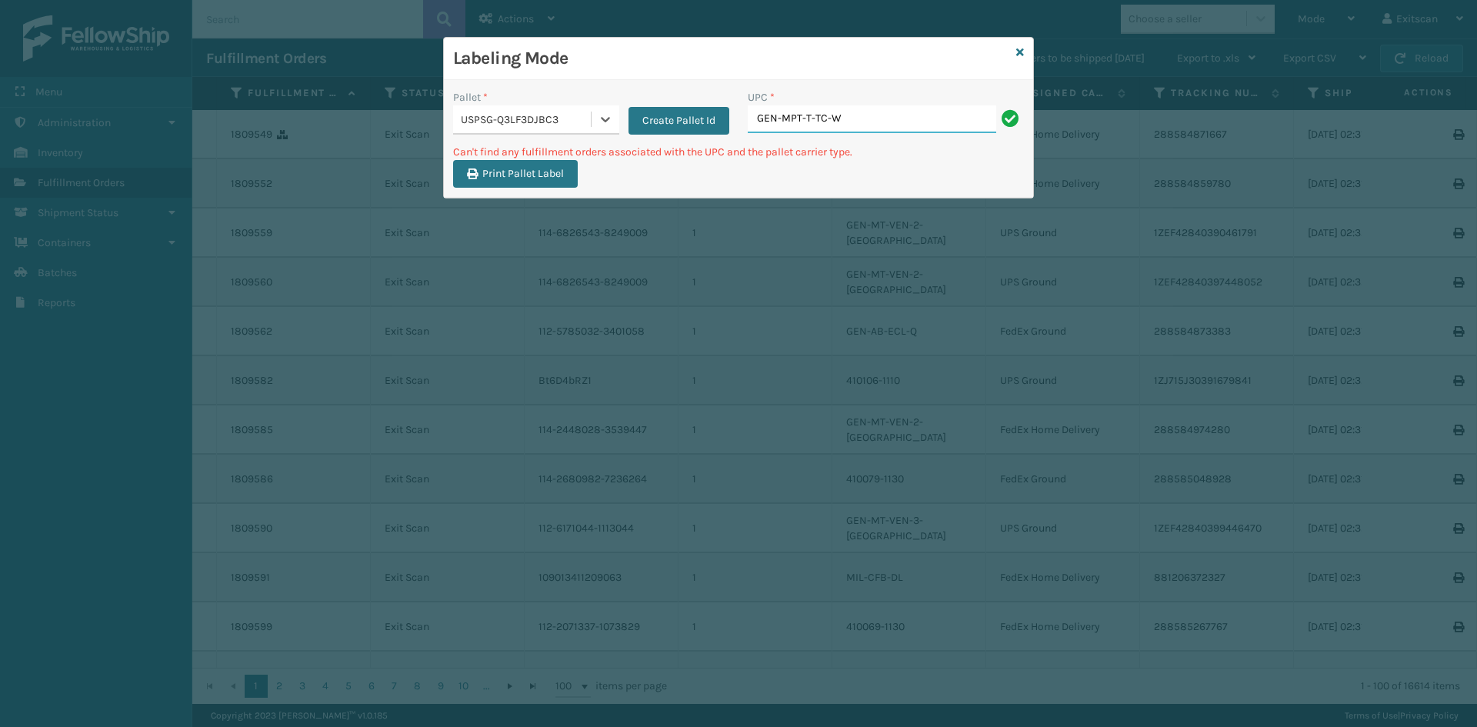
click at [884, 112] on input "GEN-MPT-T-TC-W" at bounding box center [872, 119] width 248 height 28
click at [610, 119] on icon at bounding box center [605, 119] width 15 height 15
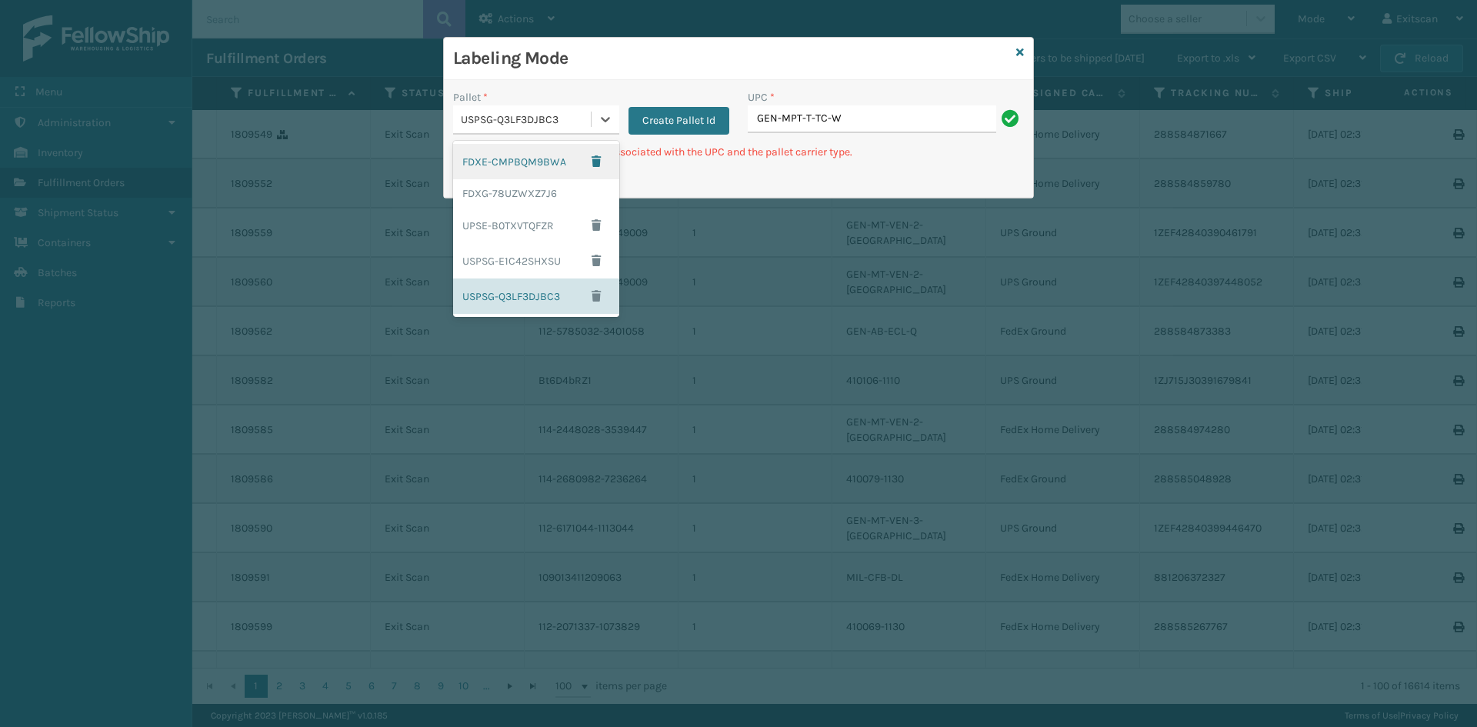
click at [284, 106] on div "Labeling Mode Pallet * option FDXE-CMPBQM9BWA focused, 1 of 5. 5 results availa…" at bounding box center [738, 363] width 1477 height 727
